Goal: Task Accomplishment & Management: Complete application form

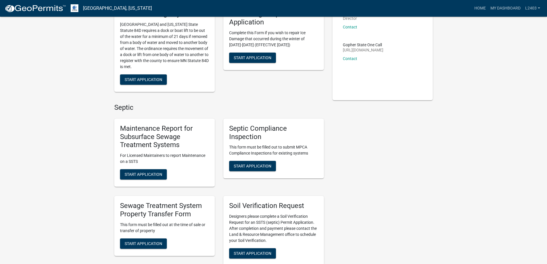
scroll to position [144, 0]
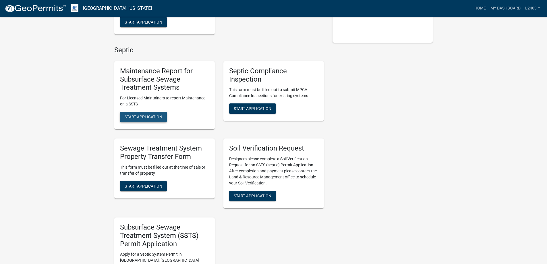
click at [161, 119] on span "Start Application" at bounding box center [144, 117] width 38 height 5
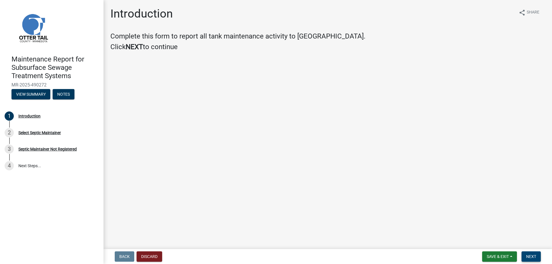
click at [526, 254] on span "Next" at bounding box center [531, 256] width 10 height 5
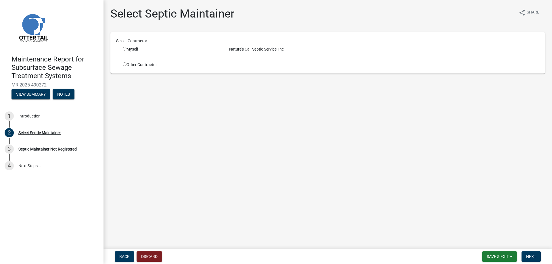
click at [126, 51] on input "radio" at bounding box center [125, 49] width 4 height 4
radio input "true"
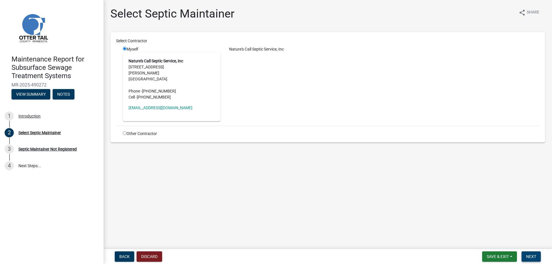
click at [526, 257] on span "Next" at bounding box center [531, 256] width 10 height 5
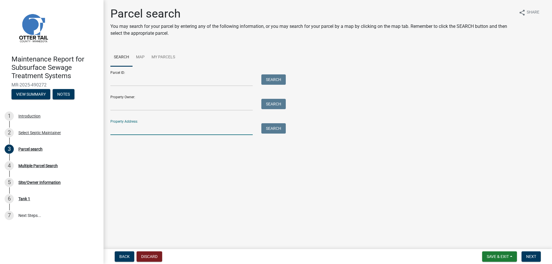
click at [152, 135] on input "Property Address:" at bounding box center [181, 129] width 142 height 12
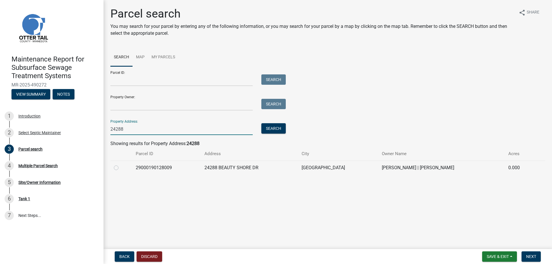
type input "24288"
click at [121, 164] on label at bounding box center [121, 164] width 0 height 0
click at [121, 168] on input "radio" at bounding box center [123, 166] width 4 height 4
radio input "true"
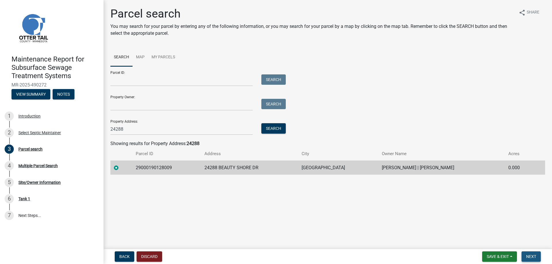
click at [527, 254] on span "Next" at bounding box center [531, 256] width 10 height 5
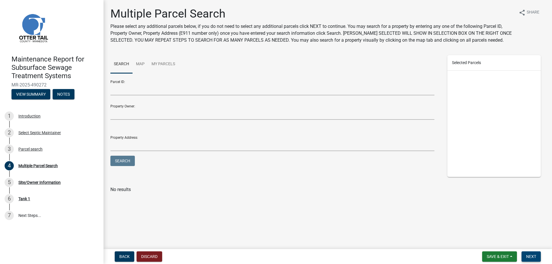
click at [528, 251] on button "Next" at bounding box center [530, 256] width 19 height 10
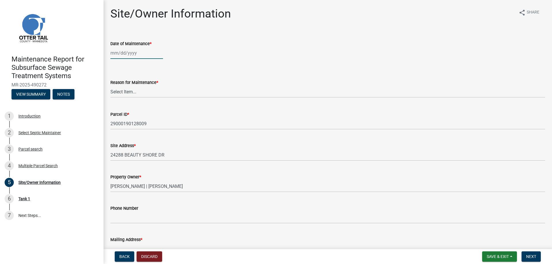
click at [131, 59] on div at bounding box center [136, 53] width 53 height 12
select select "10"
select select "2025"
click at [139, 104] on div "8" at bounding box center [134, 99] width 9 height 9
type input "[DATE]"
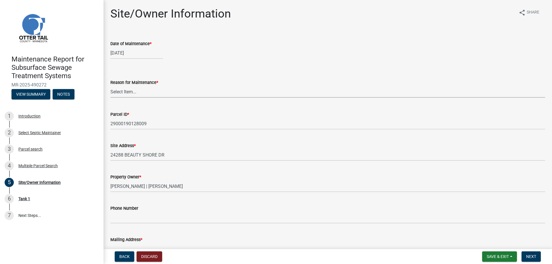
drag, startPoint x: 126, startPoint y: 116, endPoint x: 125, endPoint y: 120, distance: 3.5
click at [126, 98] on select "Select Item... Called Routine Other" at bounding box center [327, 92] width 434 height 12
click at [112, 98] on select "Select Item... Called Routine Other" at bounding box center [327, 92] width 434 height 12
select select "3ac72b63-7b21-42e4-8192-806faae7a4f1"
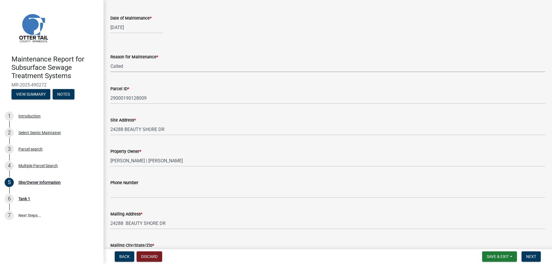
scroll to position [86, 0]
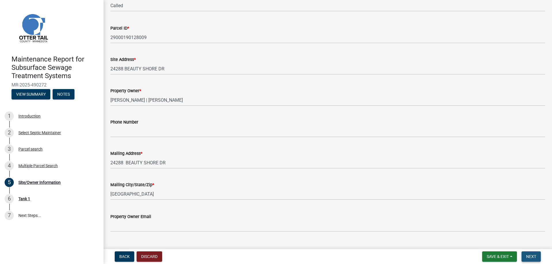
click at [528, 254] on span "Next" at bounding box center [531, 256] width 10 height 5
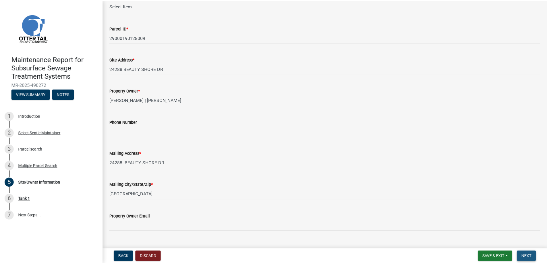
scroll to position [0, 0]
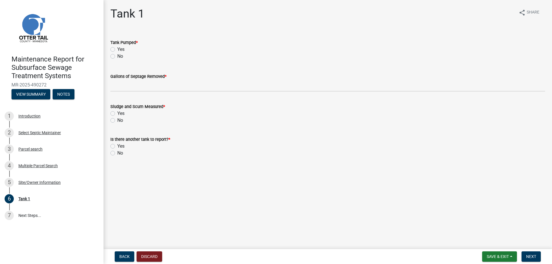
click at [120, 53] on div "Yes" at bounding box center [327, 49] width 434 height 7
drag, startPoint x: 113, startPoint y: 62, endPoint x: 113, endPoint y: 70, distance: 8.0
click at [117, 53] on label "Yes" at bounding box center [120, 49] width 7 height 7
click at [117, 50] on input "Yes" at bounding box center [119, 48] width 4 height 4
radio input "true"
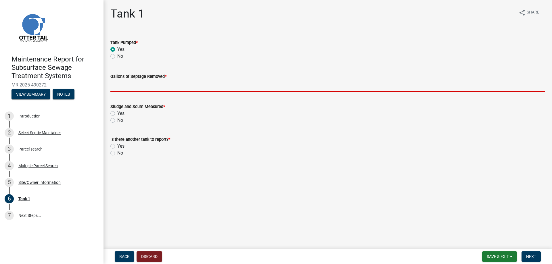
click at [117, 92] on input "Gallons of Septage Removed *" at bounding box center [327, 86] width 434 height 12
type input "1000"
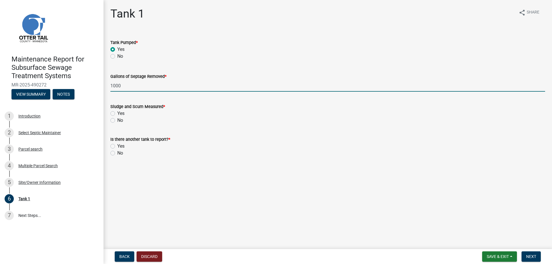
drag, startPoint x: 115, startPoint y: 141, endPoint x: 115, endPoint y: 159, distance: 17.8
click at [117, 117] on label "Yes" at bounding box center [120, 113] width 7 height 7
click at [117, 114] on input "Yes" at bounding box center [119, 112] width 4 height 4
radio input "true"
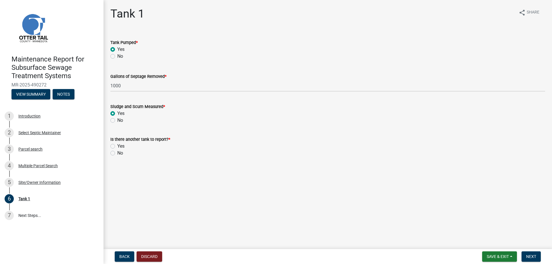
click at [117, 157] on label "No" at bounding box center [120, 153] width 6 height 7
click at [117, 153] on input "No" at bounding box center [119, 152] width 4 height 4
radio input "true"
click at [529, 254] on span "Next" at bounding box center [531, 256] width 10 height 5
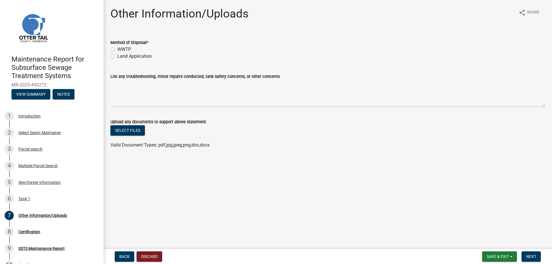
click at [138, 60] on label "Land Application" at bounding box center [134, 56] width 34 height 7
click at [121, 57] on input "Land Application" at bounding box center [119, 55] width 4 height 4
radio input "true"
click at [527, 254] on span "Next" at bounding box center [531, 256] width 10 height 5
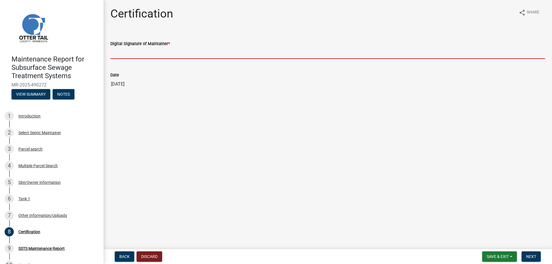
drag, startPoint x: 137, startPoint y: 66, endPoint x: 138, endPoint y: 69, distance: 3.0
click at [137, 59] on input "Digital Signature of Maintainer *" at bounding box center [327, 53] width 434 height 12
type input "[PERSON_NAME]/KG"
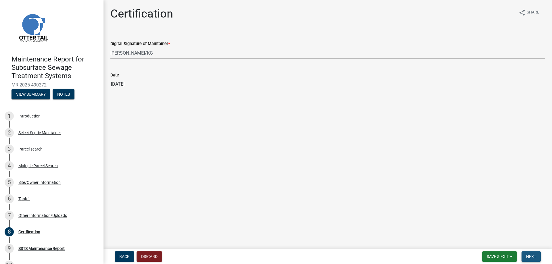
drag, startPoint x: 524, startPoint y: 258, endPoint x: 524, endPoint y: 251, distance: 6.9
click at [525, 258] on button "Next" at bounding box center [530, 256] width 19 height 10
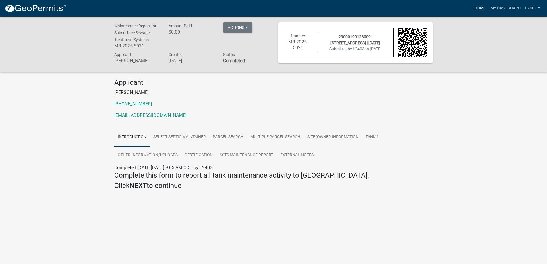
click at [472, 7] on link "Home" at bounding box center [480, 8] width 16 height 11
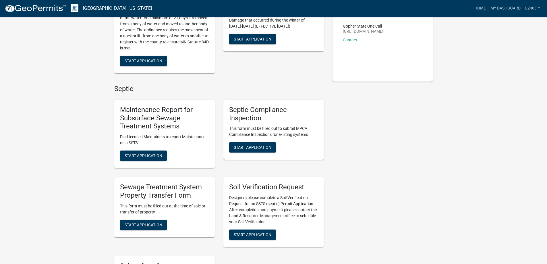
scroll to position [115, 0]
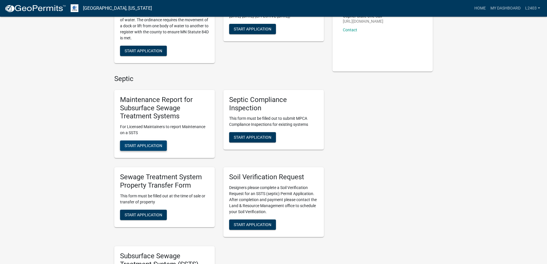
click at [160, 148] on span "Start Application" at bounding box center [144, 145] width 38 height 5
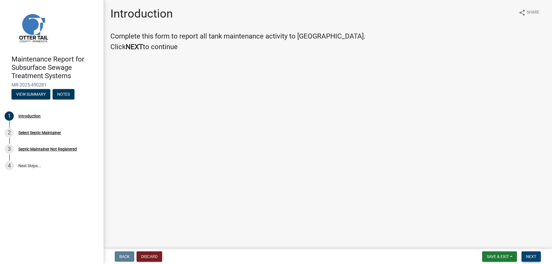
click at [525, 251] on button "Next" at bounding box center [530, 256] width 19 height 10
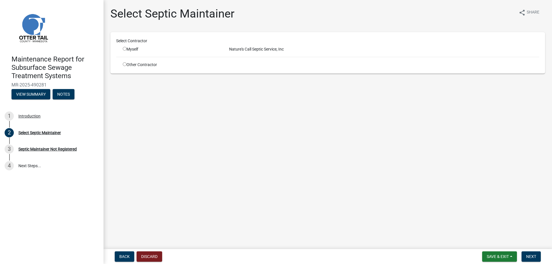
click at [126, 51] on input "radio" at bounding box center [125, 49] width 4 height 4
radio input "true"
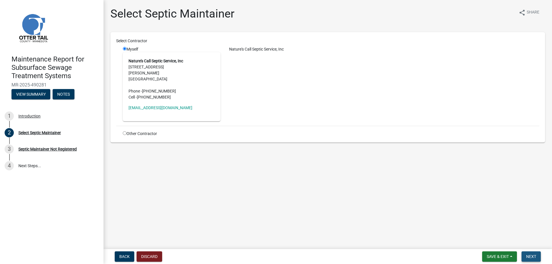
click at [526, 259] on button "Next" at bounding box center [530, 256] width 19 height 10
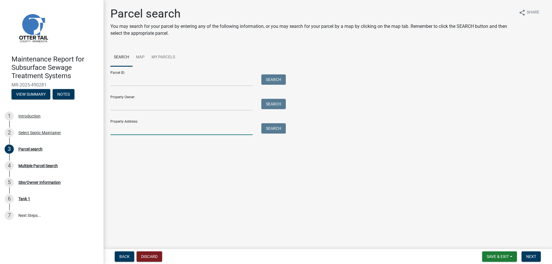
click at [141, 135] on input "Property Address:" at bounding box center [181, 129] width 142 height 12
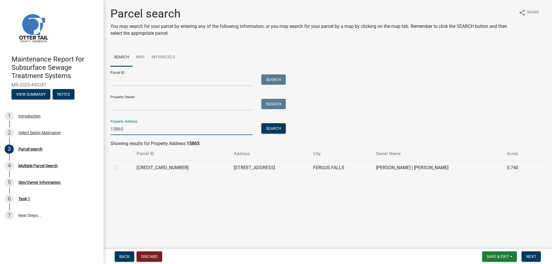
type input "15865"
drag, startPoint x: 117, startPoint y: 210, endPoint x: 132, endPoint y: 210, distance: 14.7
click at [121, 164] on label at bounding box center [121, 164] width 0 height 0
click at [121, 168] on input "radio" at bounding box center [123, 166] width 4 height 4
radio input "true"
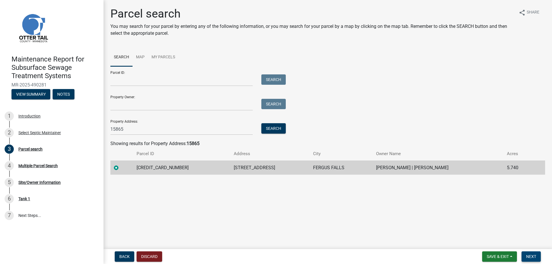
click at [526, 254] on span "Next" at bounding box center [531, 256] width 10 height 5
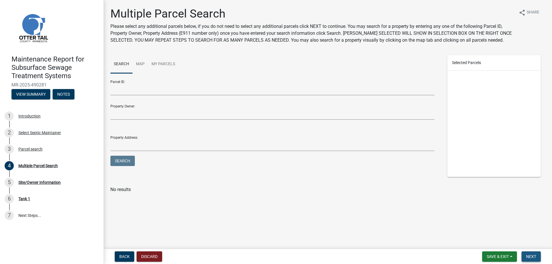
click at [526, 254] on span "Next" at bounding box center [531, 256] width 10 height 5
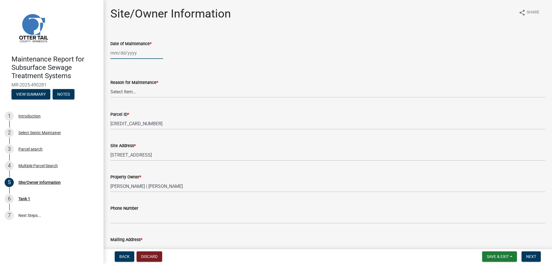
click at [139, 59] on div at bounding box center [136, 53] width 53 height 12
select select "10"
select select "2025"
click at [139, 104] on div "8" at bounding box center [134, 99] width 9 height 9
type input "[DATE]"
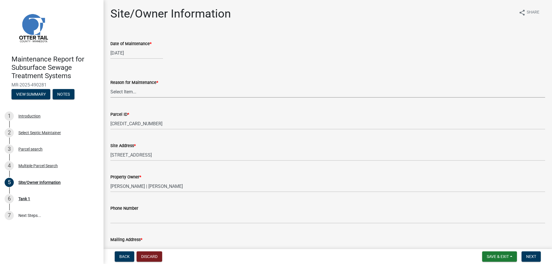
drag, startPoint x: 130, startPoint y: 117, endPoint x: 128, endPoint y: 121, distance: 3.5
click at [130, 98] on select "Select Item... Called Routine Other" at bounding box center [327, 92] width 434 height 12
click at [112, 98] on select "Select Item... Called Routine Other" at bounding box center [327, 92] width 434 height 12
select select "3ac72b63-7b21-42e4-8192-806faae7a4f1"
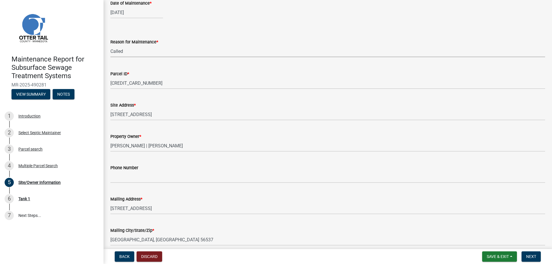
scroll to position [115, 0]
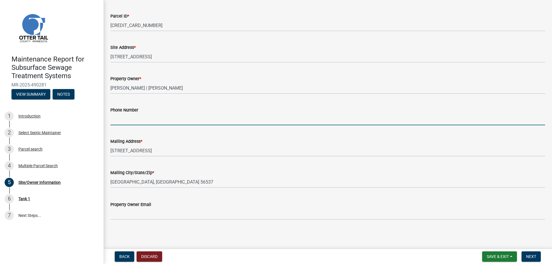
click at [136, 125] on input "Phone Number" at bounding box center [327, 119] width 434 height 12
type input "701-866-9494"
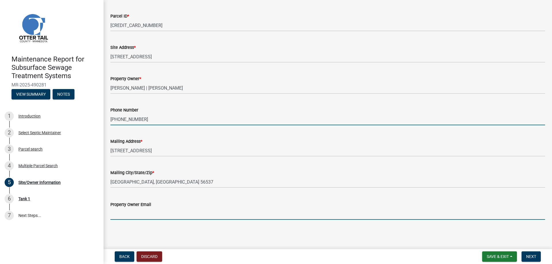
click at [135, 211] on input "Property Owner Email" at bounding box center [327, 214] width 434 height 12
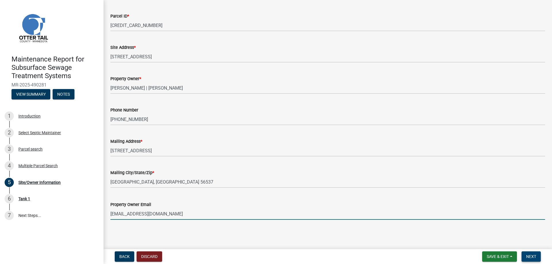
type input "driving_mz_rita@yahoo.com"
click at [534, 258] on button "Next" at bounding box center [530, 256] width 19 height 10
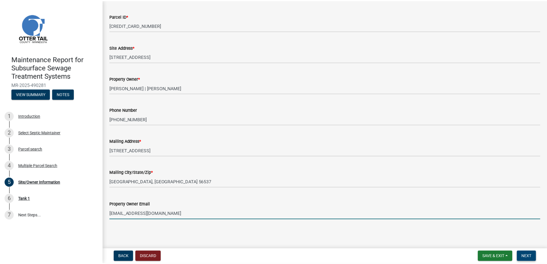
scroll to position [0, 0]
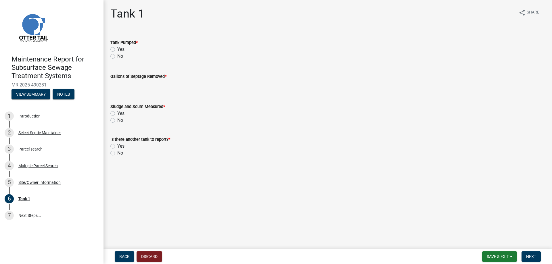
click at [124, 53] on label "Yes" at bounding box center [120, 49] width 7 height 7
click at [121, 50] on input "Yes" at bounding box center [119, 48] width 4 height 4
radio input "true"
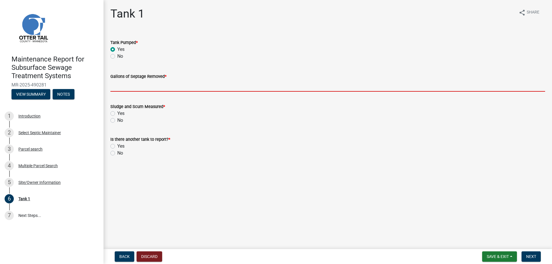
click at [142, 92] on input "Gallons of Septage Removed *" at bounding box center [327, 86] width 434 height 12
type input "1500"
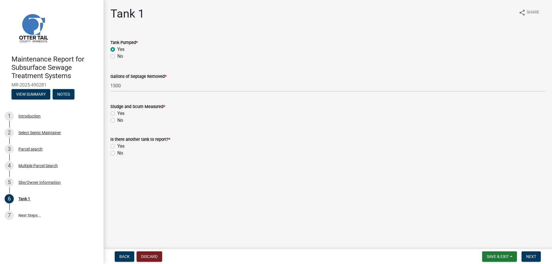
click at [117, 117] on label "Yes" at bounding box center [120, 113] width 7 height 7
click at [117, 114] on input "Yes" at bounding box center [119, 112] width 4 height 4
radio input "true"
click at [117, 157] on label "No" at bounding box center [120, 153] width 6 height 7
click at [117, 153] on input "No" at bounding box center [119, 152] width 4 height 4
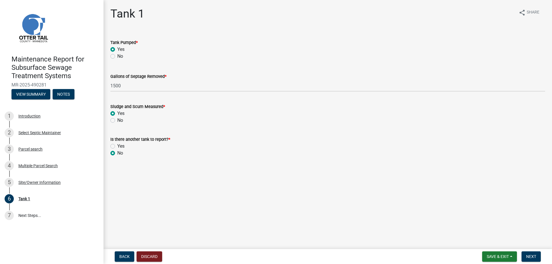
radio input "true"
click at [526, 255] on span "Next" at bounding box center [531, 256] width 10 height 5
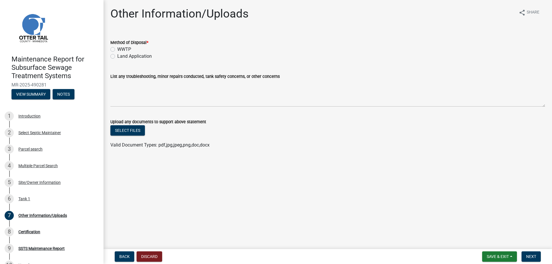
click at [134, 60] on label "Land Application" at bounding box center [134, 56] width 34 height 7
click at [121, 57] on input "Land Application" at bounding box center [119, 55] width 4 height 4
radio input "true"
click at [526, 254] on span "Next" at bounding box center [531, 256] width 10 height 5
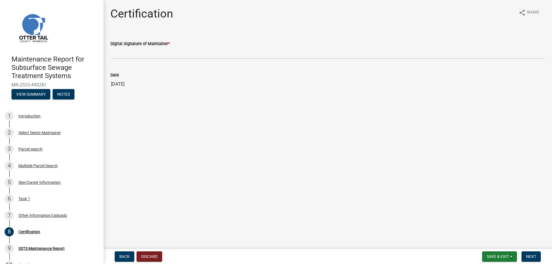
click at [139, 47] on div "Digital Signature of Maintainer *" at bounding box center [327, 43] width 434 height 7
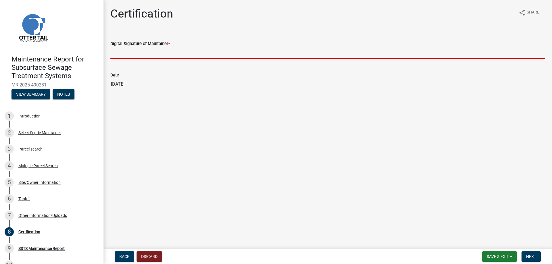
click at [143, 59] on input "Digital Signature of Maintainer *" at bounding box center [327, 53] width 434 height 12
type input "[PERSON_NAME]/KG"
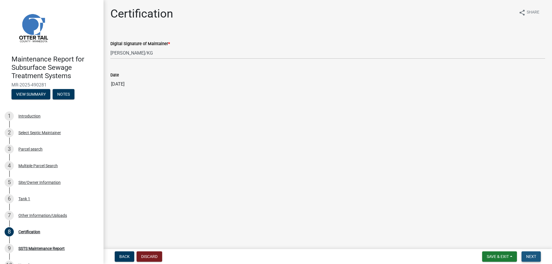
click at [526, 255] on span "Next" at bounding box center [531, 256] width 10 height 5
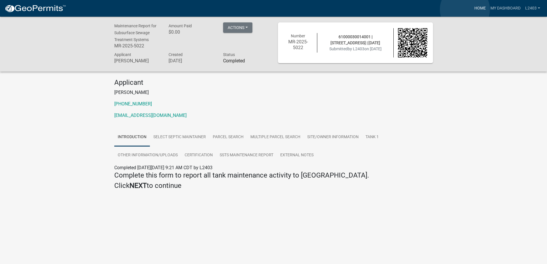
click at [472, 9] on link "Home" at bounding box center [480, 8] width 16 height 11
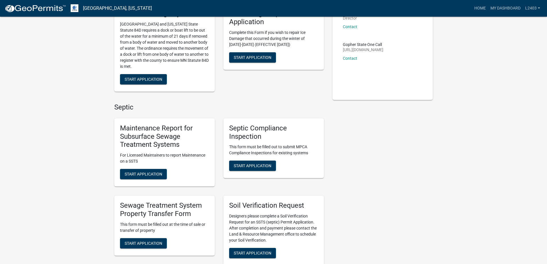
scroll to position [172, 0]
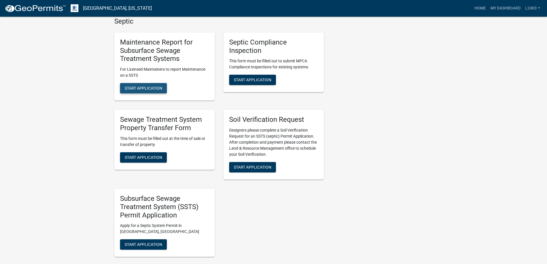
click at [162, 90] on span "Start Application" at bounding box center [144, 88] width 38 height 5
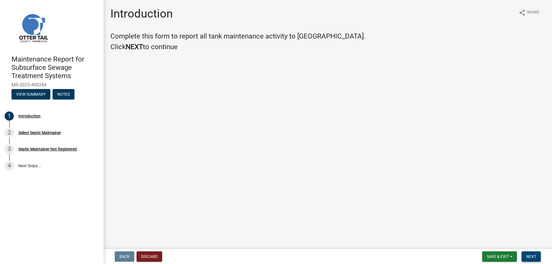
drag, startPoint x: 524, startPoint y: 250, endPoint x: 515, endPoint y: 234, distance: 18.9
click at [525, 251] on button "Next" at bounding box center [530, 256] width 19 height 10
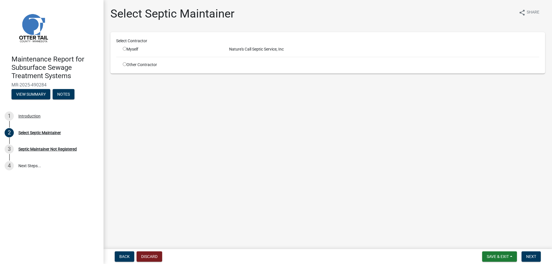
click at [126, 51] on input "radio" at bounding box center [125, 49] width 4 height 4
radio input "true"
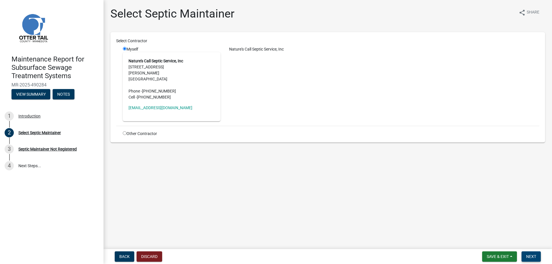
click at [526, 257] on span "Next" at bounding box center [531, 256] width 10 height 5
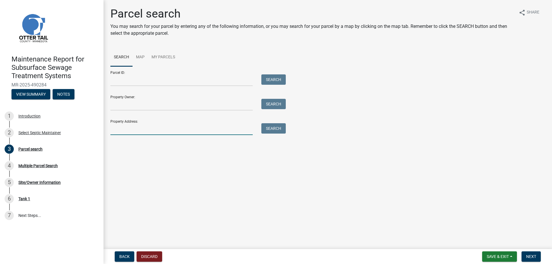
click at [167, 135] on input "Property Address:" at bounding box center [181, 129] width 142 height 12
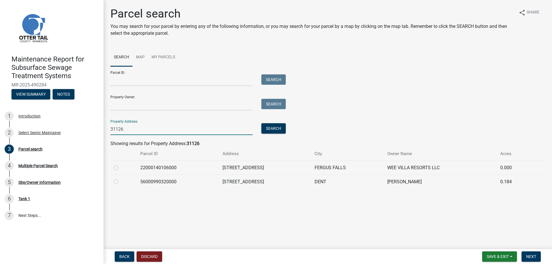
type input "31126"
click at [121, 164] on label at bounding box center [121, 164] width 0 height 0
click at [121, 168] on input "radio" at bounding box center [123, 166] width 4 height 4
radio input "true"
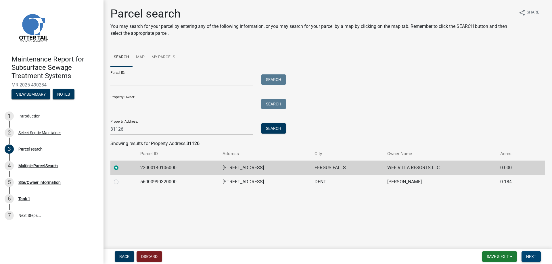
click at [527, 254] on span "Next" at bounding box center [531, 256] width 10 height 5
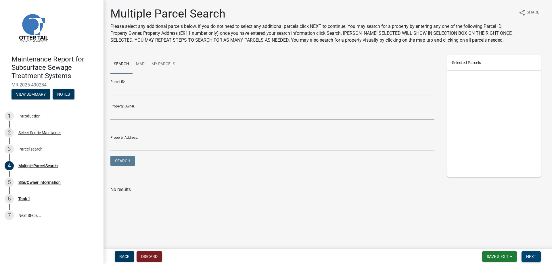
click at [528, 257] on span "Next" at bounding box center [531, 256] width 10 height 5
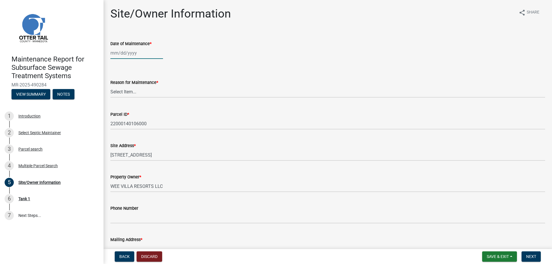
click at [127, 59] on div at bounding box center [136, 53] width 53 height 12
select select "10"
select select "2025"
click at [139, 104] on div "8" at bounding box center [134, 99] width 9 height 9
type input "[DATE]"
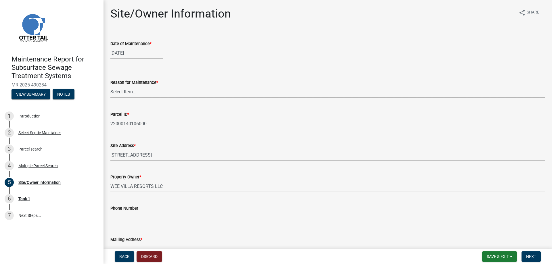
drag, startPoint x: 126, startPoint y: 117, endPoint x: 126, endPoint y: 121, distance: 4.0
click at [126, 98] on select "Select Item... Called Routine Other" at bounding box center [327, 92] width 434 height 12
click at [112, 98] on select "Select Item... Called Routine Other" at bounding box center [327, 92] width 434 height 12
select select "3ac72b63-7b21-42e4-8192-806faae7a4f1"
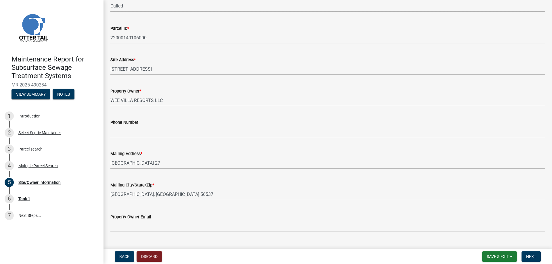
scroll to position [86, 0]
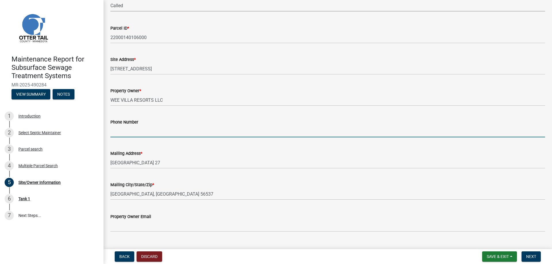
click at [129, 137] on input "Phone Number" at bounding box center [327, 132] width 434 height 12
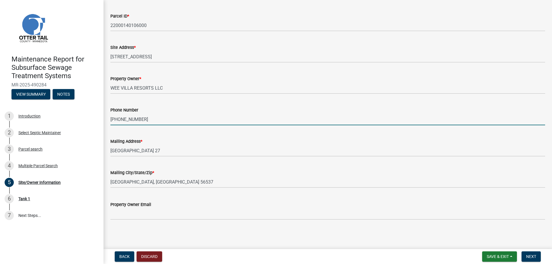
scroll to position [179, 0]
type input "218-731-6282"
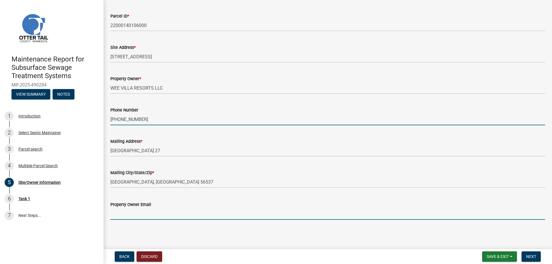
click at [132, 209] on input "Property Owner Email" at bounding box center [327, 214] width 434 height 12
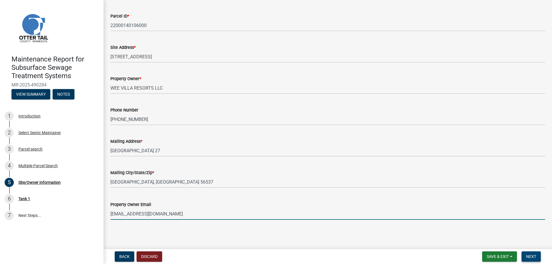
type input "budkeexcavating@yahoo.com"
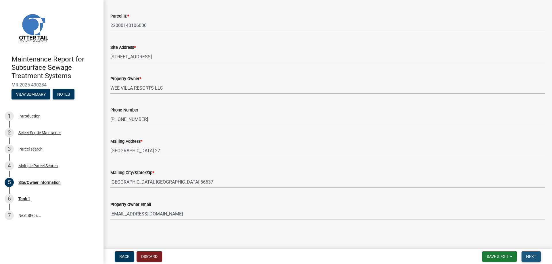
click at [531, 251] on button "Next" at bounding box center [530, 256] width 19 height 10
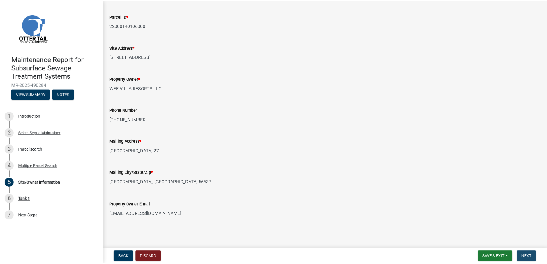
scroll to position [0, 0]
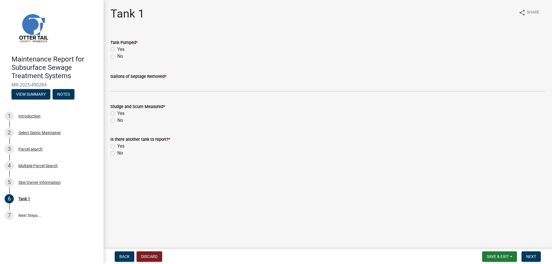
click at [124, 53] on label "Yes" at bounding box center [120, 49] width 7 height 7
click at [121, 50] on input "Yes" at bounding box center [119, 48] width 4 height 4
radio input "true"
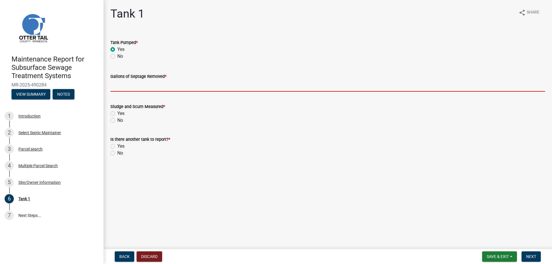
click at [134, 92] on input "Gallons of Septage Removed *" at bounding box center [327, 86] width 434 height 12
type input "1500"
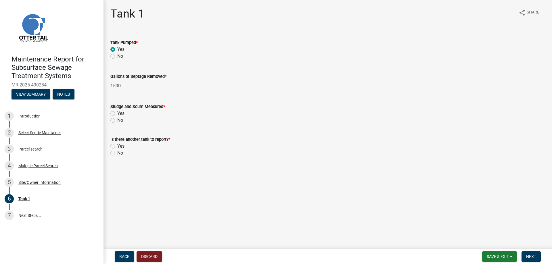
click at [124, 117] on label "Yes" at bounding box center [120, 113] width 7 height 7
click at [121, 114] on input "Yes" at bounding box center [119, 112] width 4 height 4
radio input "true"
click at [123, 157] on label "No" at bounding box center [120, 153] width 6 height 7
click at [121, 153] on input "No" at bounding box center [119, 152] width 4 height 4
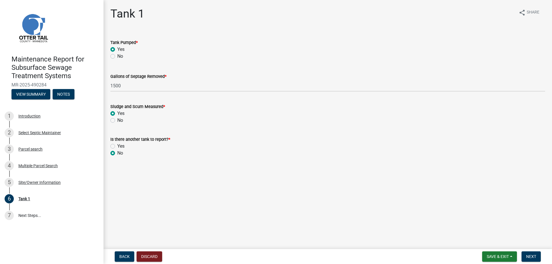
radio input "true"
click at [529, 255] on span "Next" at bounding box center [531, 256] width 10 height 5
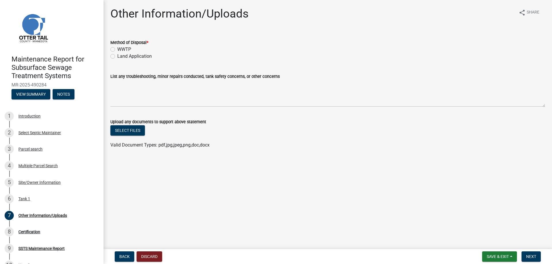
click at [147, 60] on label "Land Application" at bounding box center [134, 56] width 34 height 7
click at [121, 57] on input "Land Application" at bounding box center [119, 55] width 4 height 4
radio input "true"
click at [527, 251] on button "Next" at bounding box center [530, 256] width 19 height 10
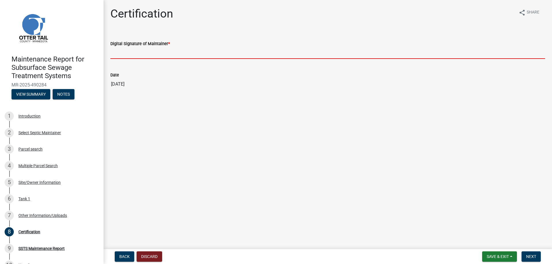
click at [135, 59] on input "Digital Signature of Maintainer *" at bounding box center [327, 53] width 434 height 12
type input "[PERSON_NAME]/KG"
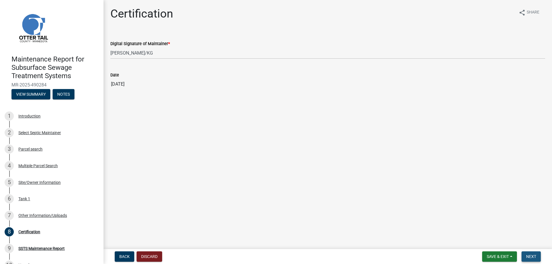
click at [526, 256] on span "Next" at bounding box center [531, 256] width 10 height 5
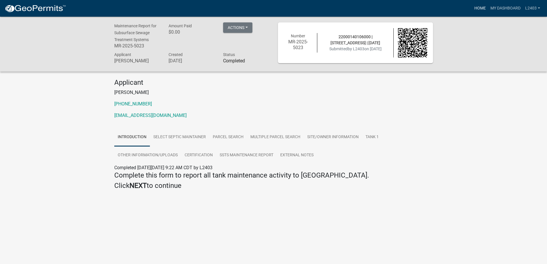
click at [472, 10] on link "Home" at bounding box center [480, 8] width 16 height 11
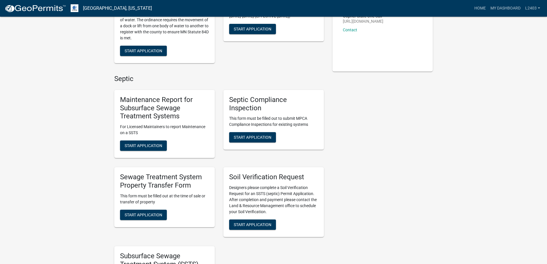
scroll to position [172, 0]
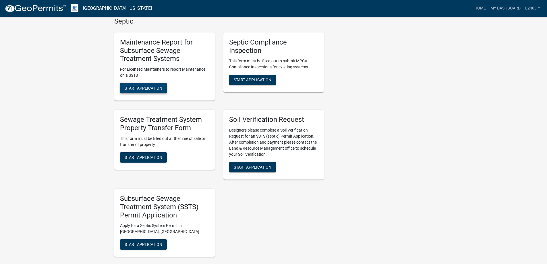
click at [155, 90] on span "Start Application" at bounding box center [144, 88] width 38 height 5
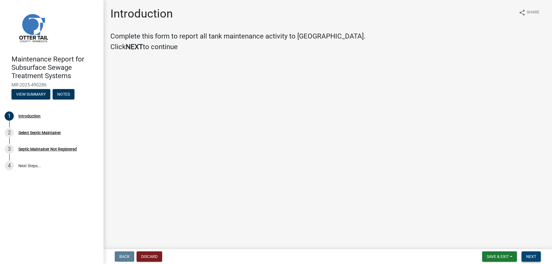
click at [527, 255] on span "Next" at bounding box center [531, 256] width 10 height 5
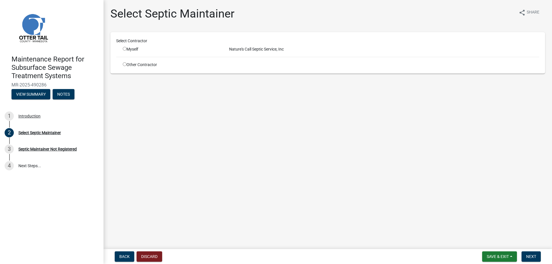
click at [126, 51] on input "radio" at bounding box center [125, 49] width 4 height 4
radio input "true"
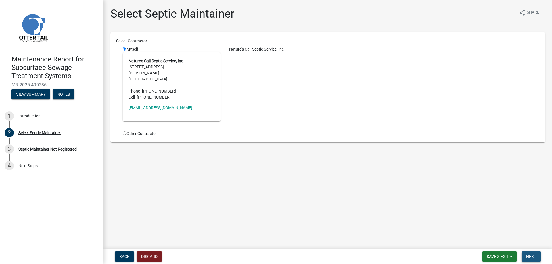
click at [533, 256] on button "Next" at bounding box center [530, 256] width 19 height 10
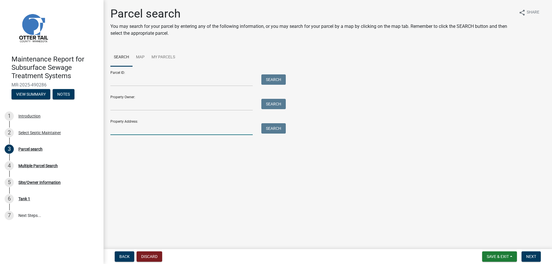
click at [165, 135] on input "Property Address:" at bounding box center [181, 129] width 142 height 12
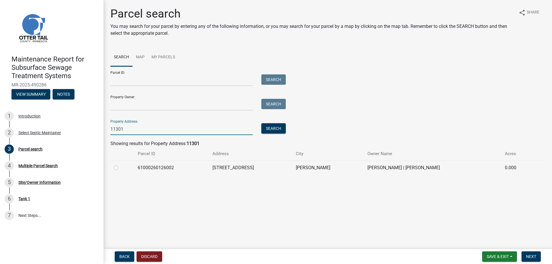
type input "11301"
click at [121, 164] on label at bounding box center [121, 164] width 0 height 0
click at [121, 168] on input "radio" at bounding box center [123, 166] width 4 height 4
radio input "true"
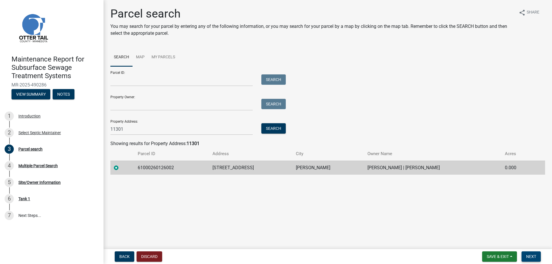
click at [528, 257] on span "Next" at bounding box center [531, 256] width 10 height 5
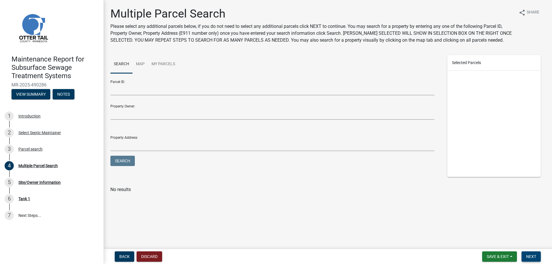
click at [527, 254] on span "Next" at bounding box center [531, 256] width 10 height 5
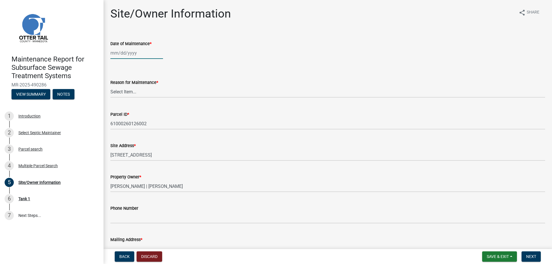
click at [134, 59] on div at bounding box center [136, 53] width 53 height 12
select select "10"
select select "2025"
click at [139, 104] on div "8" at bounding box center [134, 99] width 9 height 9
type input "[DATE]"
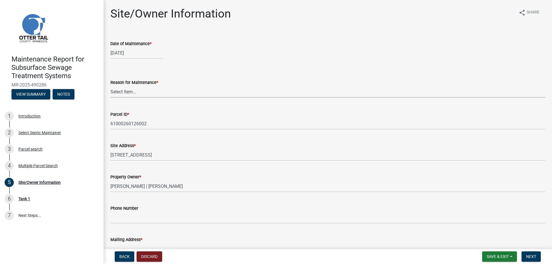
drag, startPoint x: 127, startPoint y: 116, endPoint x: 127, endPoint y: 121, distance: 4.9
click at [127, 98] on select "Select Item... Called Routine Other" at bounding box center [327, 92] width 434 height 12
click at [112, 98] on select "Select Item... Called Routine Other" at bounding box center [327, 92] width 434 height 12
select select "3ac72b63-7b21-42e4-8192-806faae7a4f1"
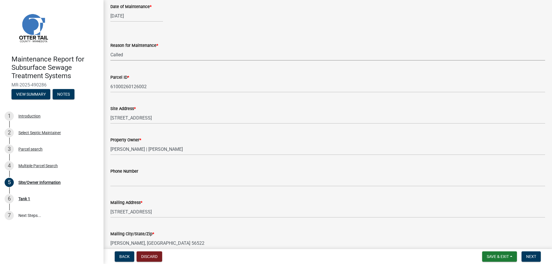
scroll to position [86, 0]
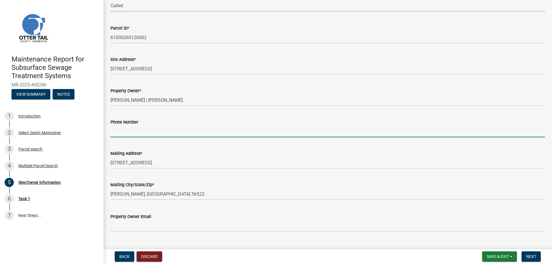
click at [122, 137] on input "Phone Number" at bounding box center [327, 132] width 434 height 12
type input "218-770-0424"
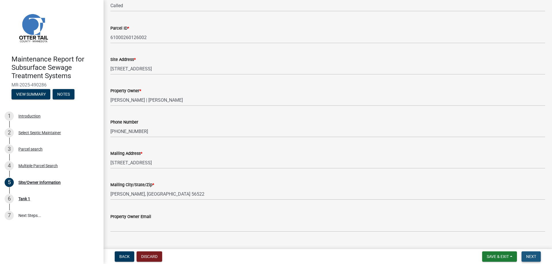
click at [527, 256] on span "Next" at bounding box center [531, 256] width 10 height 5
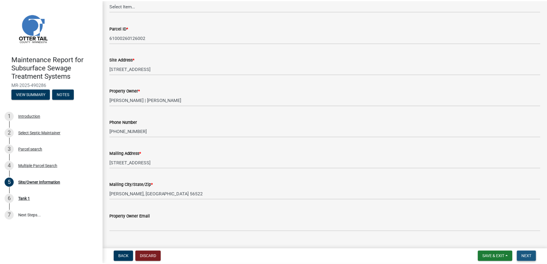
scroll to position [0, 0]
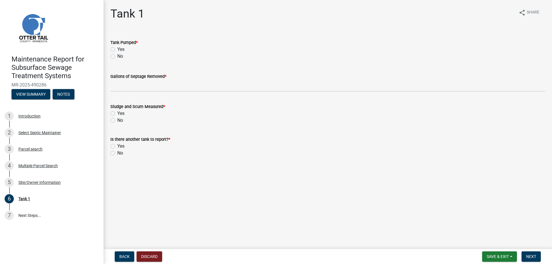
click at [124, 53] on label "Yes" at bounding box center [120, 49] width 7 height 7
click at [121, 50] on input "Yes" at bounding box center [119, 48] width 4 height 4
radio input "true"
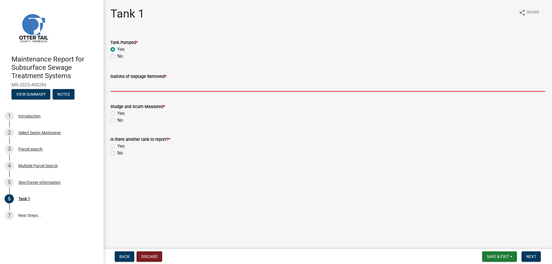
click at [131, 92] on input "Gallons of Septage Removed *" at bounding box center [327, 86] width 434 height 12
type input "1500"
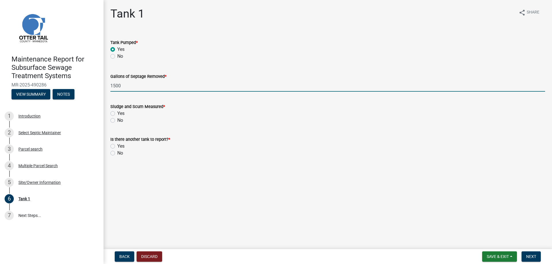
click at [124, 117] on label "Yes" at bounding box center [120, 113] width 7 height 7
click at [121, 114] on input "Yes" at bounding box center [119, 112] width 4 height 4
radio input "true"
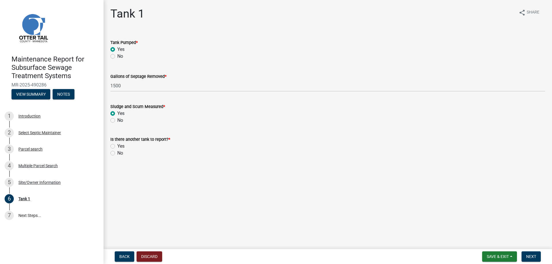
drag, startPoint x: 127, startPoint y: 185, endPoint x: 138, endPoint y: 182, distance: 11.8
click at [124, 150] on label "Yes" at bounding box center [120, 146] width 7 height 7
click at [121, 147] on input "Yes" at bounding box center [119, 145] width 4 height 4
radio input "true"
click at [531, 254] on span "Next" at bounding box center [531, 256] width 10 height 5
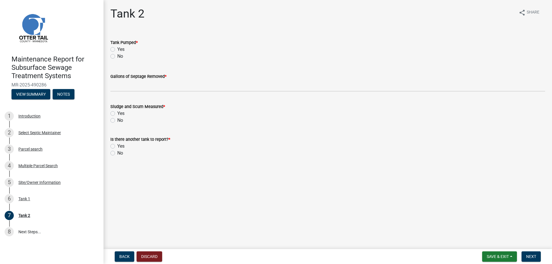
click at [124, 53] on label "Yes" at bounding box center [120, 49] width 7 height 7
click at [121, 50] on input "Yes" at bounding box center [119, 48] width 4 height 4
radio input "true"
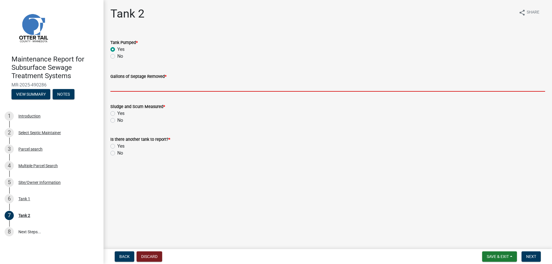
click at [136, 92] on input "Gallons of Septage Removed *" at bounding box center [327, 86] width 434 height 12
type input "1000"
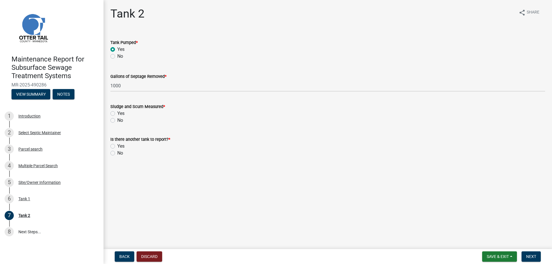
click at [124, 117] on label "Yes" at bounding box center [120, 113] width 7 height 7
click at [121, 114] on input "Yes" at bounding box center [119, 112] width 4 height 4
radio input "true"
click at [122, 157] on label "No" at bounding box center [120, 153] width 6 height 7
click at [121, 153] on input "No" at bounding box center [119, 152] width 4 height 4
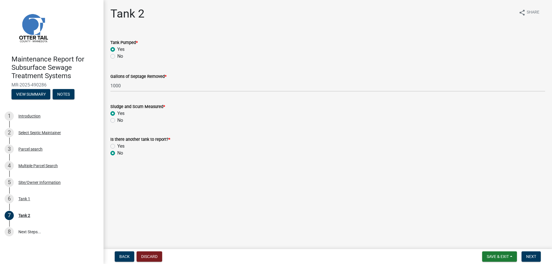
radio input "true"
click at [526, 254] on span "Next" at bounding box center [531, 256] width 10 height 5
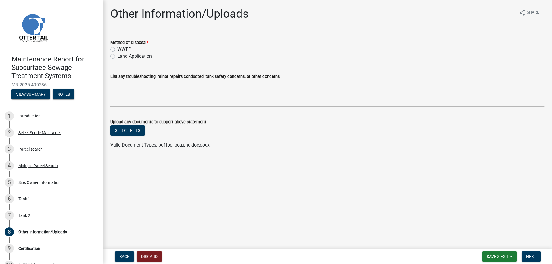
click at [141, 60] on label "Land Application" at bounding box center [134, 56] width 34 height 7
click at [121, 57] on input "Land Application" at bounding box center [119, 55] width 4 height 4
radio input "true"
click at [526, 256] on span "Next" at bounding box center [531, 256] width 10 height 5
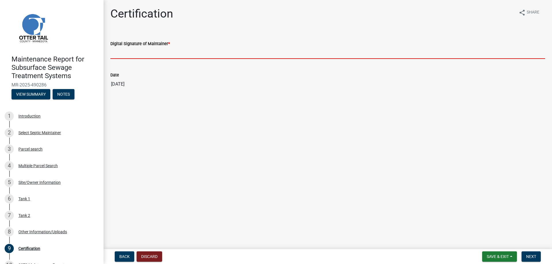
click at [156, 59] on input "Digital Signature of Maintainer *" at bounding box center [327, 53] width 434 height 12
type input "[PERSON_NAME]/KG"
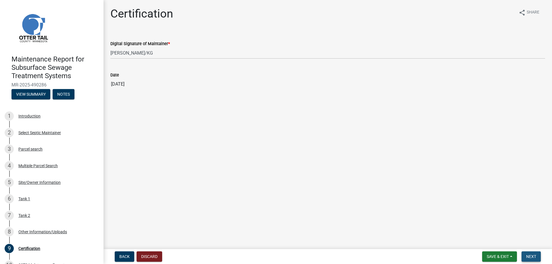
click at [527, 251] on button "Next" at bounding box center [530, 256] width 19 height 10
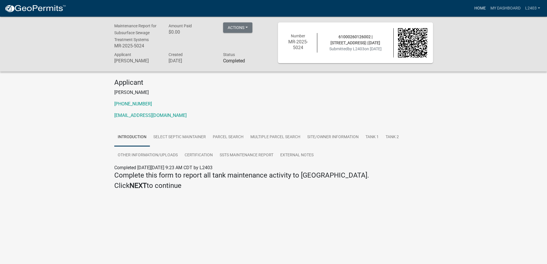
click at [472, 7] on link "Home" at bounding box center [480, 8] width 16 height 11
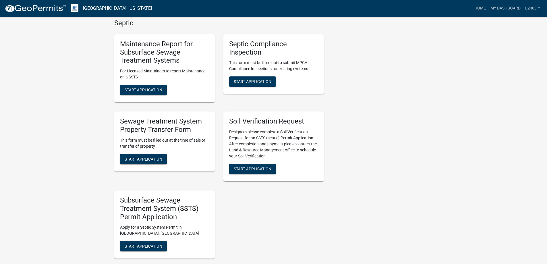
scroll to position [172, 0]
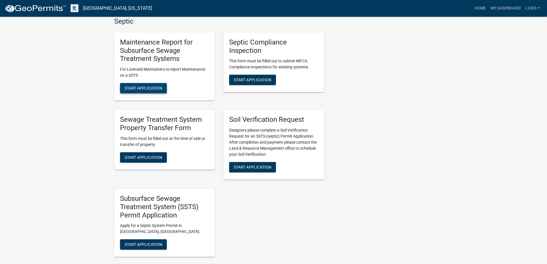
click at [156, 90] on span "Start Application" at bounding box center [144, 88] width 38 height 5
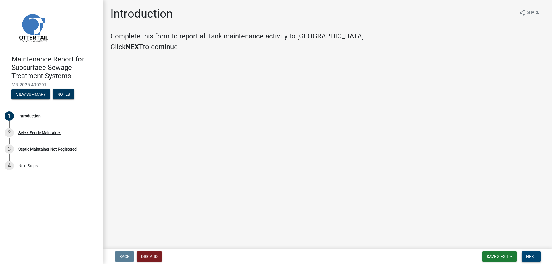
click at [526, 254] on span "Next" at bounding box center [531, 256] width 10 height 5
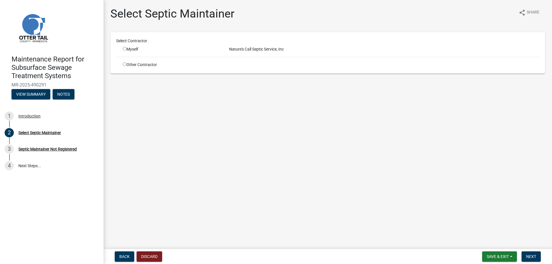
click at [126, 51] on input "radio" at bounding box center [125, 49] width 4 height 4
radio input "true"
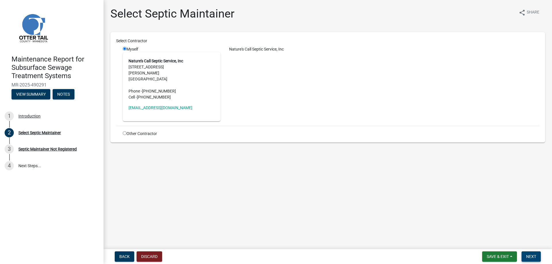
click at [528, 254] on span "Next" at bounding box center [531, 256] width 10 height 5
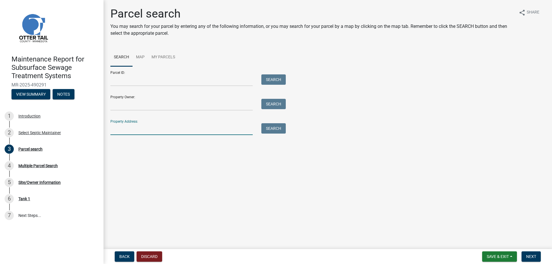
click at [144, 135] on input "Property Address:" at bounding box center [181, 129] width 142 height 12
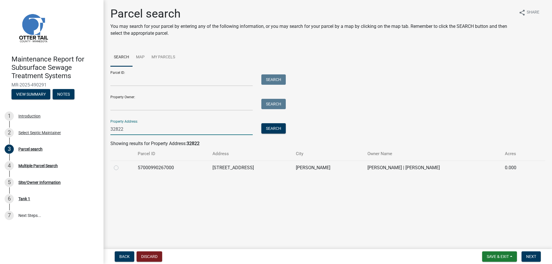
type input "32822"
click at [121, 164] on label at bounding box center [121, 164] width 0 height 0
click at [121, 168] on input "radio" at bounding box center [123, 166] width 4 height 4
radio input "true"
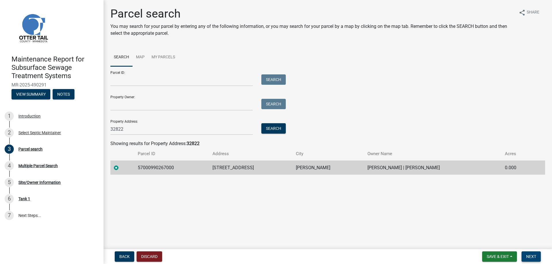
click at [526, 254] on span "Next" at bounding box center [531, 256] width 10 height 5
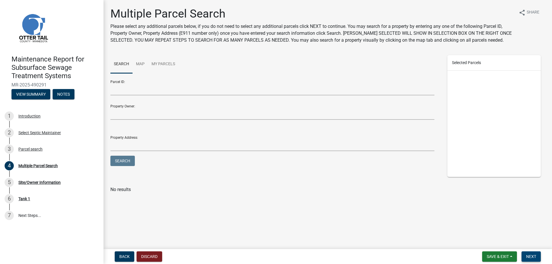
click at [529, 254] on span "Next" at bounding box center [531, 256] width 10 height 5
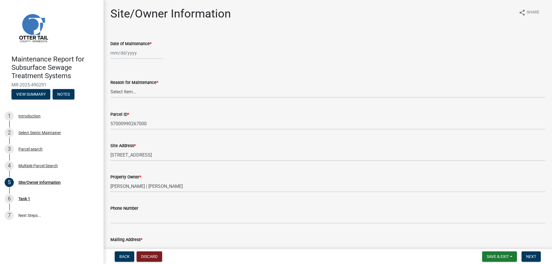
click at [137, 59] on div at bounding box center [136, 53] width 53 height 12
select select "10"
select select "2025"
click at [139, 104] on div "8" at bounding box center [134, 99] width 9 height 9
type input "[DATE]"
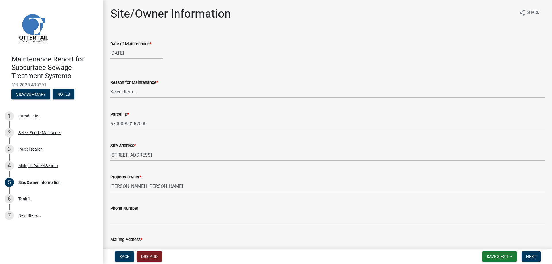
click at [127, 98] on select "Select Item... Called Routine Other" at bounding box center [327, 92] width 434 height 12
click at [112, 98] on select "Select Item... Called Routine Other" at bounding box center [327, 92] width 434 height 12
select select "3ac72b63-7b21-42e4-8192-806faae7a4f1"
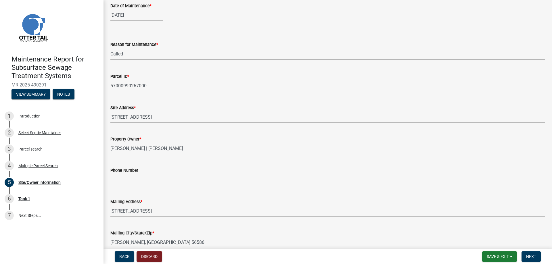
scroll to position [86, 0]
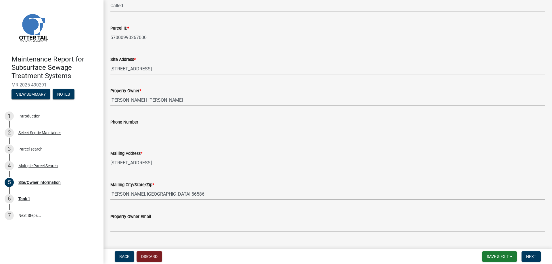
click at [124, 137] on input "Phone Number" at bounding box center [327, 132] width 434 height 12
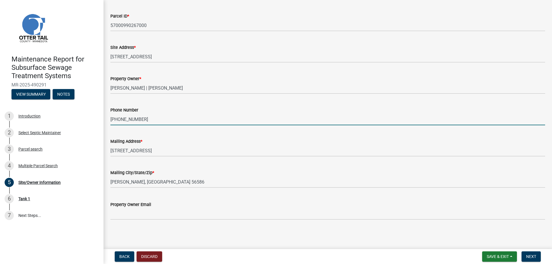
scroll to position [179, 0]
type input "320-894-8497"
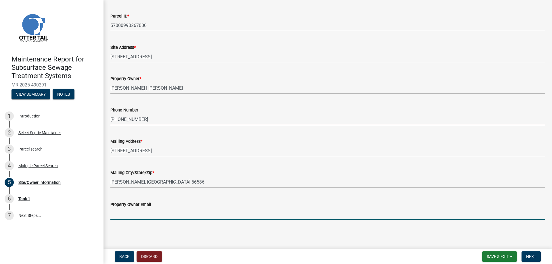
click at [133, 209] on input "Property Owner Email" at bounding box center [327, 214] width 434 height 12
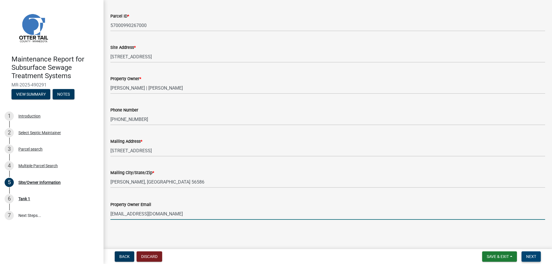
type input "tljlqp54@gmail.com"
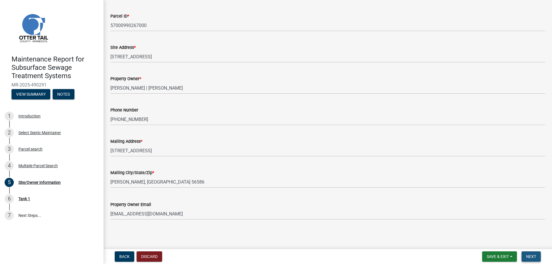
click at [532, 254] on span "Next" at bounding box center [531, 256] width 10 height 5
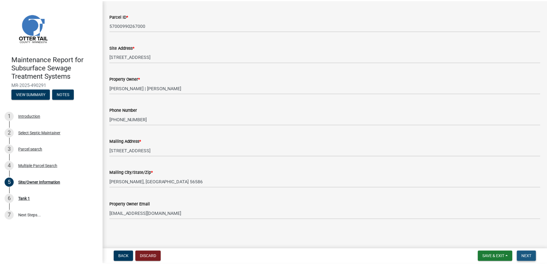
scroll to position [0, 0]
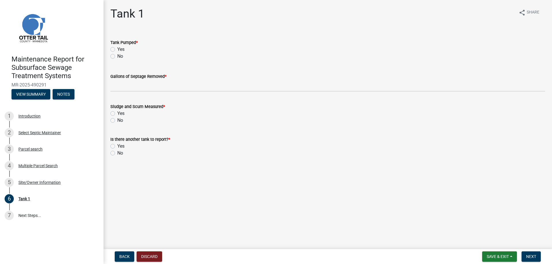
click at [124, 53] on label "Yes" at bounding box center [120, 49] width 7 height 7
click at [121, 50] on input "Yes" at bounding box center [119, 48] width 4 height 4
radio input "true"
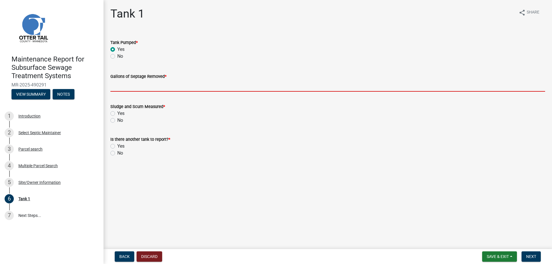
click at [130, 92] on input "Gallons of Septage Removed *" at bounding box center [327, 86] width 434 height 12
type input "1500"
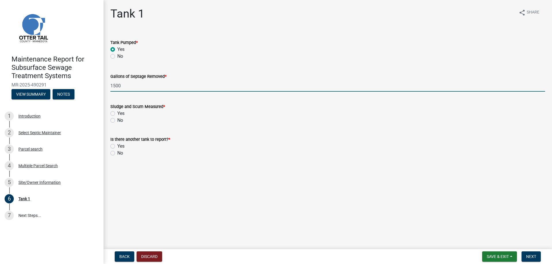
click at [123, 117] on label "Yes" at bounding box center [120, 113] width 7 height 7
click at [121, 114] on input "Yes" at bounding box center [119, 112] width 4 height 4
radio input "true"
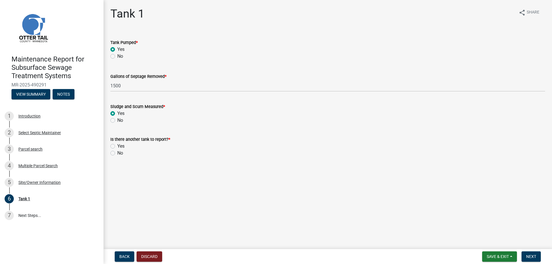
click at [121, 157] on label "No" at bounding box center [120, 153] width 6 height 7
click at [121, 153] on input "No" at bounding box center [119, 152] width 4 height 4
radio input "true"
click at [529, 254] on span "Next" at bounding box center [531, 256] width 10 height 5
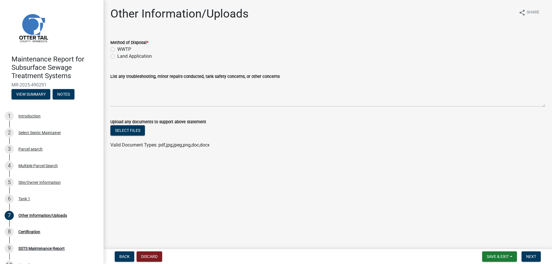
click at [134, 60] on label "Land Application" at bounding box center [134, 56] width 34 height 7
click at [121, 57] on input "Land Application" at bounding box center [119, 55] width 4 height 4
radio input "true"
click at [531, 256] on span "Next" at bounding box center [531, 256] width 10 height 5
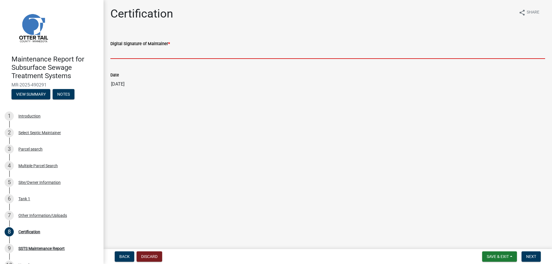
drag, startPoint x: 145, startPoint y: 65, endPoint x: 146, endPoint y: 70, distance: 4.5
click at [145, 59] on input "Digital Signature of Maintainer *" at bounding box center [327, 53] width 434 height 12
type input "[PERSON_NAME]/KG"
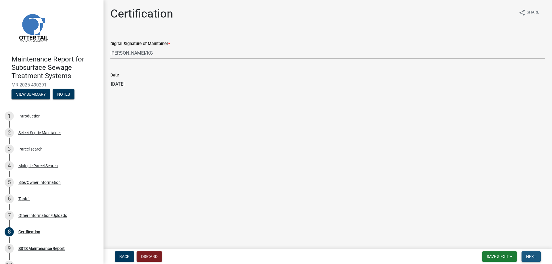
click at [527, 254] on span "Next" at bounding box center [531, 256] width 10 height 5
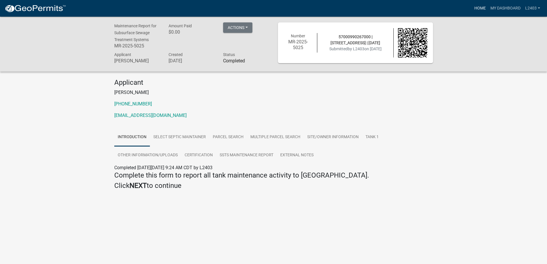
click at [472, 14] on link "Home" at bounding box center [480, 8] width 16 height 11
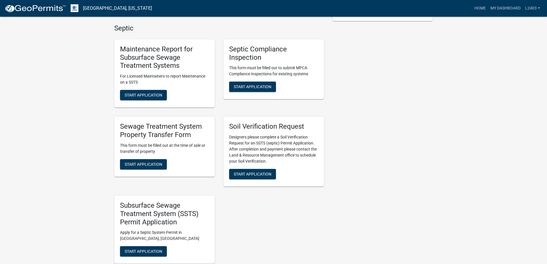
scroll to position [201, 0]
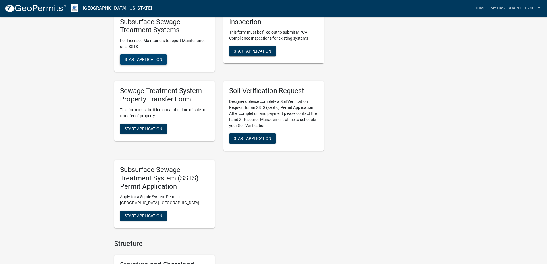
click at [155, 62] on span "Start Application" at bounding box center [144, 59] width 38 height 5
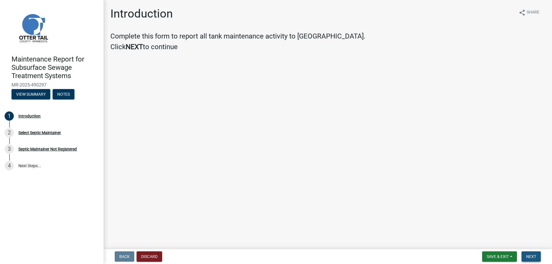
click at [525, 260] on button "Next" at bounding box center [530, 256] width 19 height 10
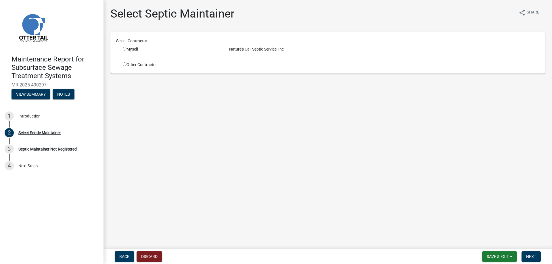
click at [126, 51] on input "radio" at bounding box center [125, 49] width 4 height 4
radio input "true"
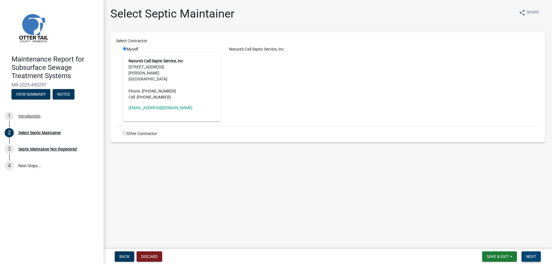
click at [528, 251] on button "Next" at bounding box center [530, 256] width 19 height 10
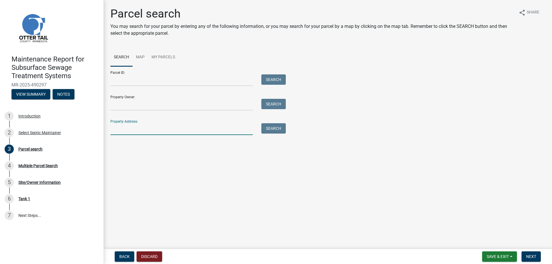
click at [138, 135] on input "Property Address:" at bounding box center [181, 129] width 142 height 12
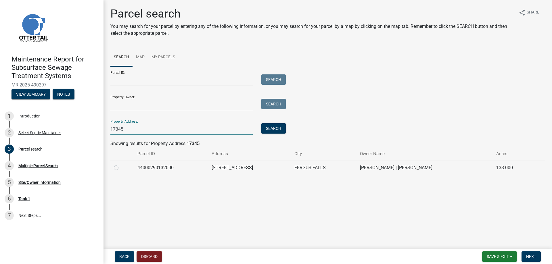
type input "17345"
click at [121, 164] on label at bounding box center [121, 164] width 0 height 0
click at [121, 168] on input "radio" at bounding box center [123, 166] width 4 height 4
radio input "true"
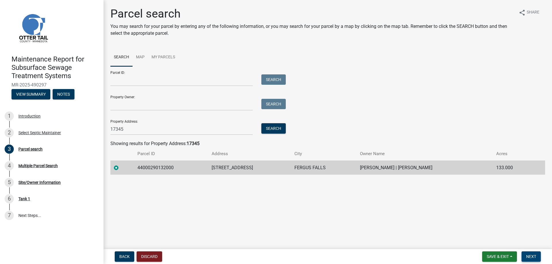
click at [532, 255] on span "Next" at bounding box center [531, 256] width 10 height 5
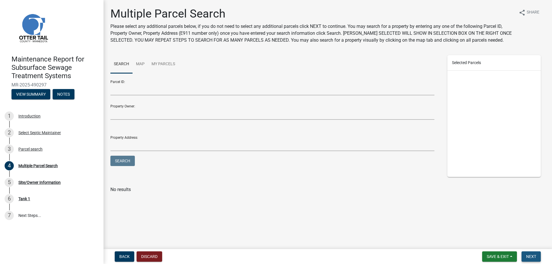
click at [530, 254] on span "Next" at bounding box center [531, 256] width 10 height 5
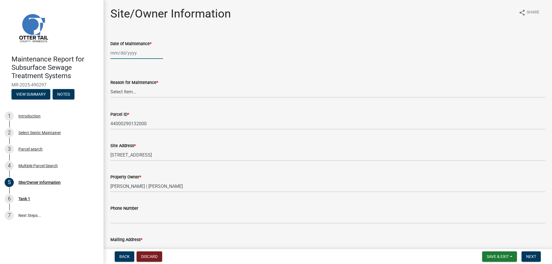
click at [140, 59] on div at bounding box center [136, 53] width 53 height 12
select select "10"
select select "2025"
click at [139, 104] on div "8" at bounding box center [134, 99] width 9 height 9
type input "[DATE]"
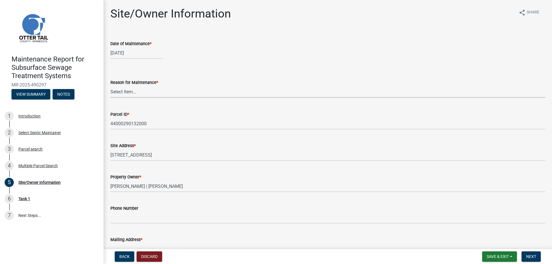
click at [131, 98] on select "Select Item... Called Routine Other" at bounding box center [327, 92] width 434 height 12
click at [112, 98] on select "Select Item... Called Routine Other" at bounding box center [327, 92] width 434 height 12
select select "3ac72b63-7b21-42e4-8192-806faae7a4f1"
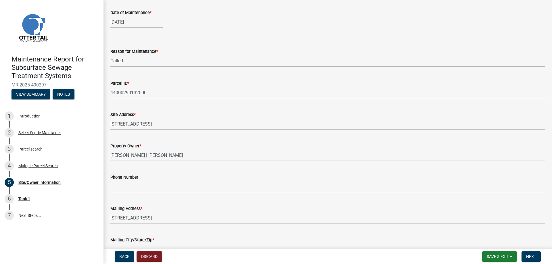
scroll to position [86, 0]
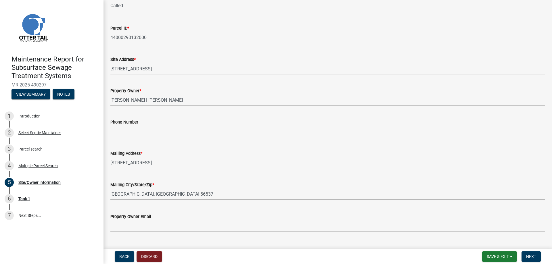
click at [128, 137] on input "Phone Number" at bounding box center [327, 132] width 434 height 12
type input "701-640-2457"
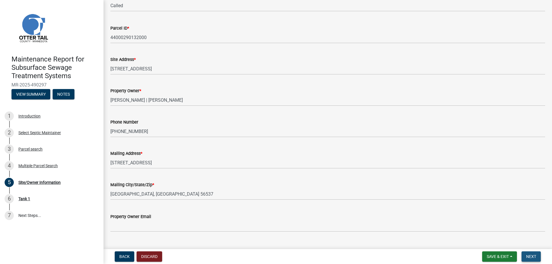
click at [529, 254] on span "Next" at bounding box center [531, 256] width 10 height 5
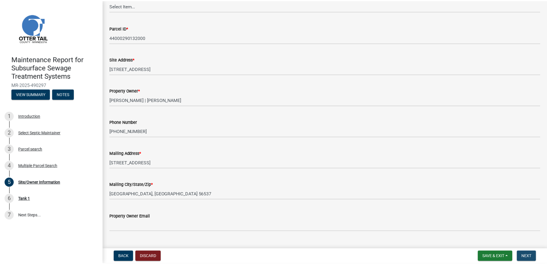
scroll to position [0, 0]
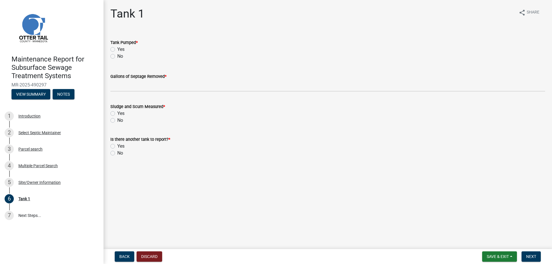
click at [117, 53] on label "Yes" at bounding box center [120, 49] width 7 height 7
click at [117, 50] on input "Yes" at bounding box center [119, 48] width 4 height 4
radio input "true"
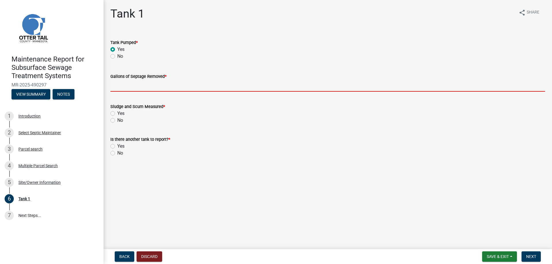
click at [133, 92] on input "Gallons of Septage Removed *" at bounding box center [327, 86] width 434 height 12
type input "1000"
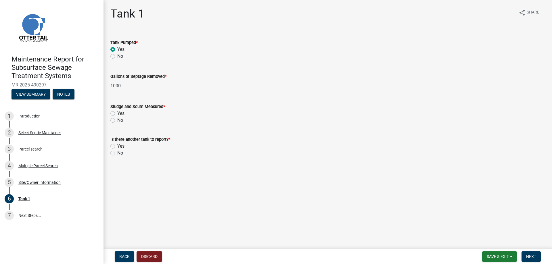
click at [117, 117] on label "Yes" at bounding box center [120, 113] width 7 height 7
click at [117, 114] on input "Yes" at bounding box center [119, 112] width 4 height 4
radio input "true"
drag, startPoint x: 115, startPoint y: 193, endPoint x: 170, endPoint y: 186, distance: 56.1
click at [117, 157] on label "No" at bounding box center [120, 153] width 6 height 7
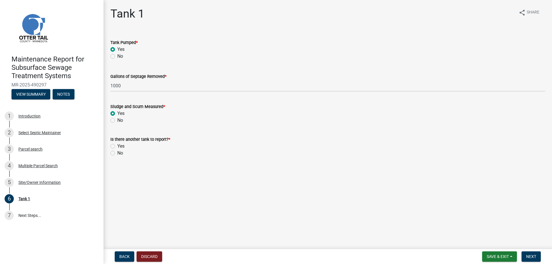
click at [117, 153] on input "No" at bounding box center [119, 152] width 4 height 4
radio input "true"
drag, startPoint x: 527, startPoint y: 251, endPoint x: 526, endPoint y: 242, distance: 9.3
click at [528, 251] on button "Next" at bounding box center [530, 256] width 19 height 10
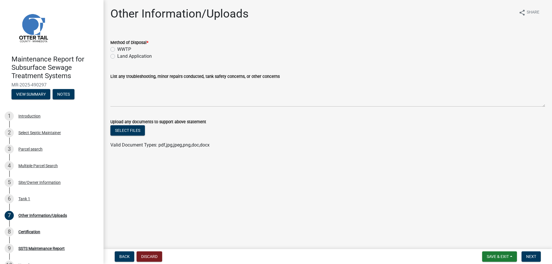
click at [117, 60] on label "Land Application" at bounding box center [134, 56] width 34 height 7
click at [117, 57] on input "Land Application" at bounding box center [119, 55] width 4 height 4
radio input "true"
click at [530, 255] on span "Next" at bounding box center [531, 256] width 10 height 5
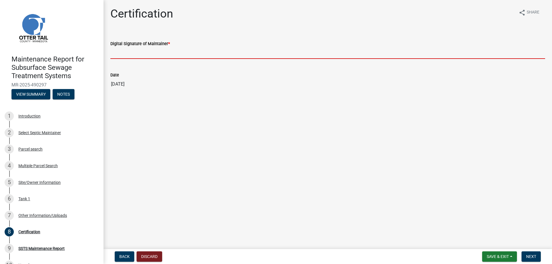
click at [137, 59] on input "Digital Signature of Maintainer *" at bounding box center [327, 53] width 434 height 12
type input "[PERSON_NAME]/KG"
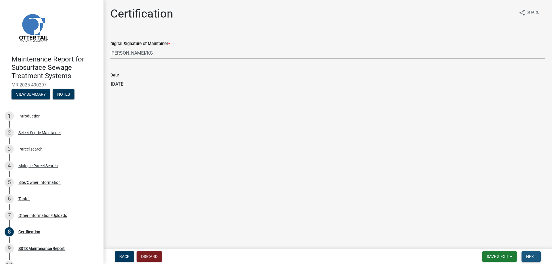
click at [531, 254] on span "Next" at bounding box center [531, 256] width 10 height 5
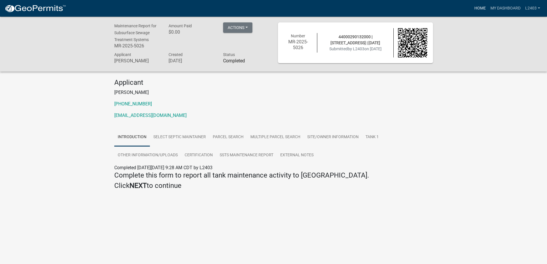
click at [472, 8] on link "Home" at bounding box center [480, 8] width 16 height 11
